Goal: Go to known website: Access a specific website the user already knows

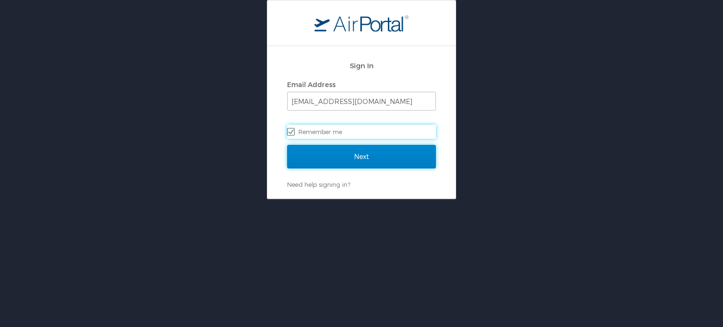
click at [368, 165] on input "Next" at bounding box center [361, 157] width 149 height 24
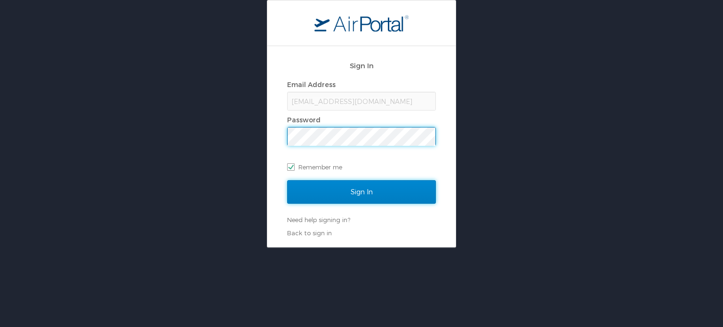
click at [368, 186] on input "Sign In" at bounding box center [361, 192] width 149 height 24
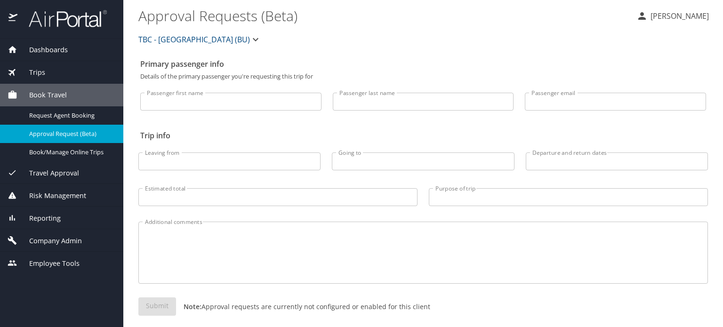
click at [71, 19] on img at bounding box center [62, 18] width 88 height 18
